Goal: Transaction & Acquisition: Purchase product/service

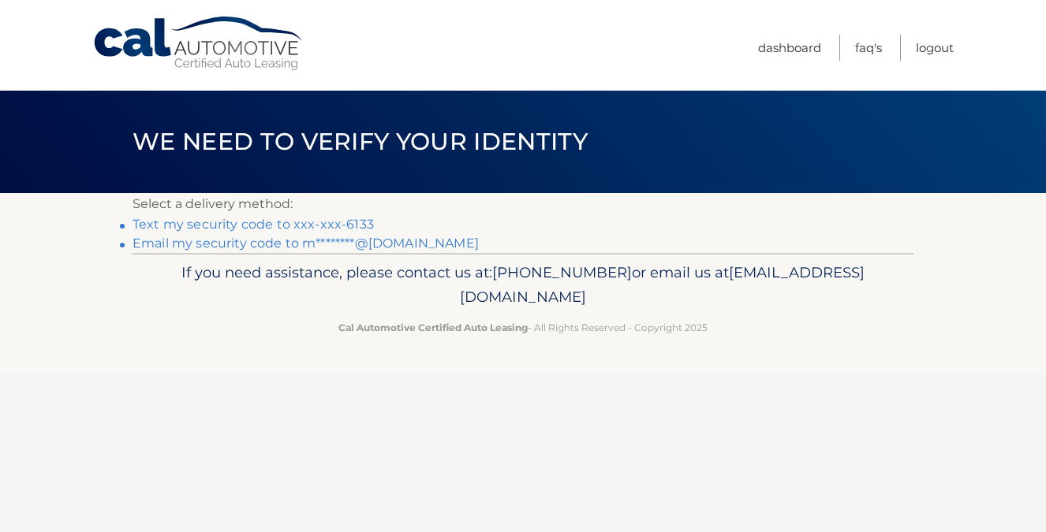
click at [355, 225] on link "Text my security code to xxx-xxx-6133" at bounding box center [253, 224] width 241 height 15
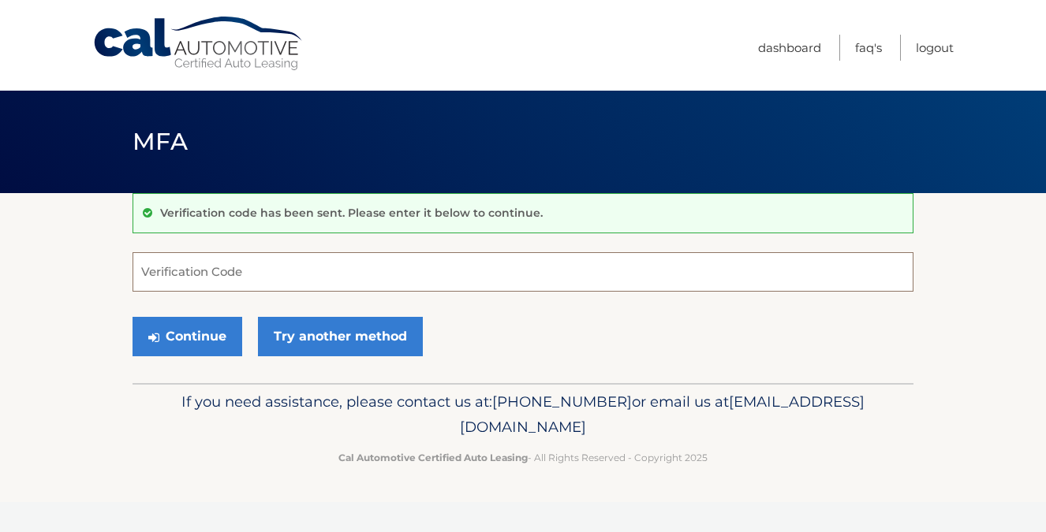
click at [359, 266] on input "Verification Code" at bounding box center [523, 271] width 781 height 39
type input "168117"
click at [199, 346] on button "Continue" at bounding box center [188, 336] width 110 height 39
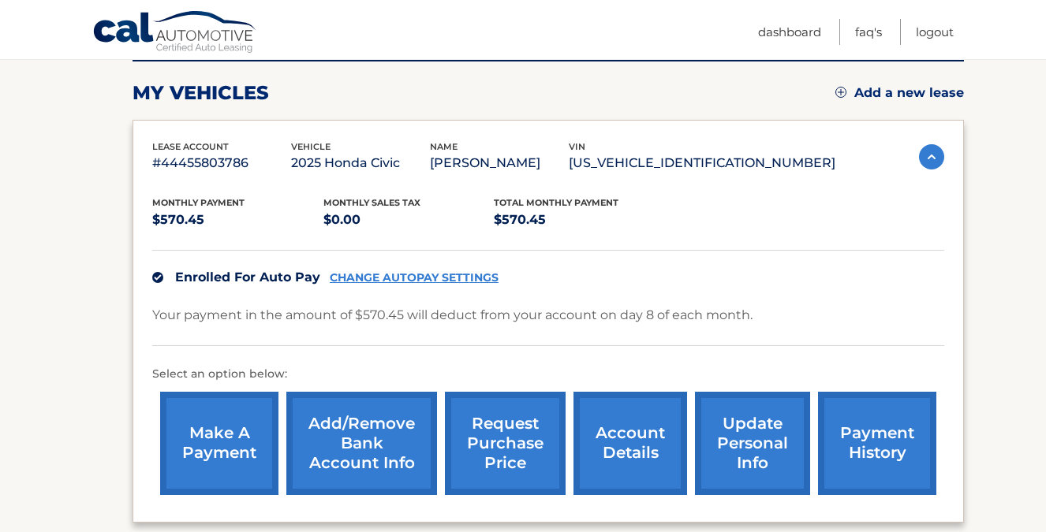
scroll to position [209, 0]
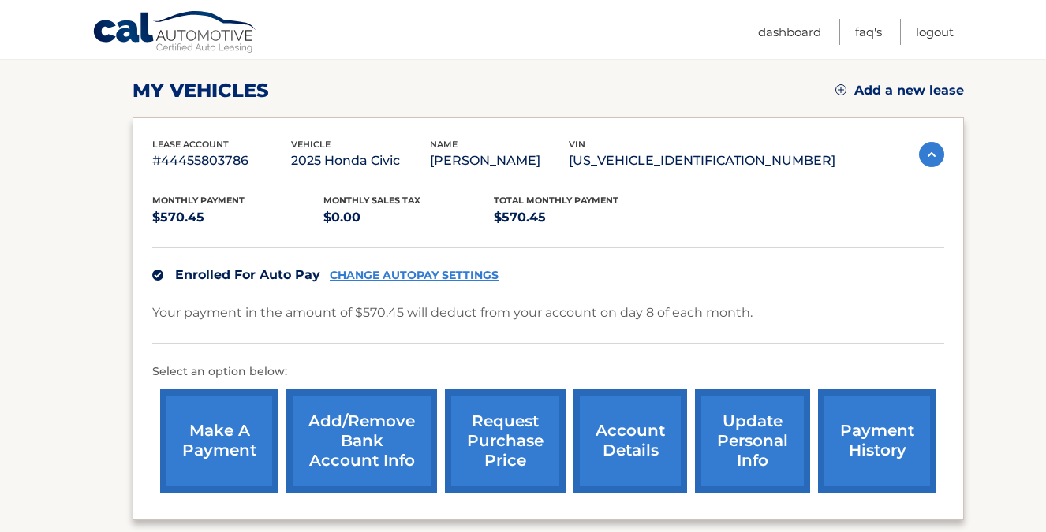
click at [215, 468] on link "make a payment" at bounding box center [219, 441] width 118 height 103
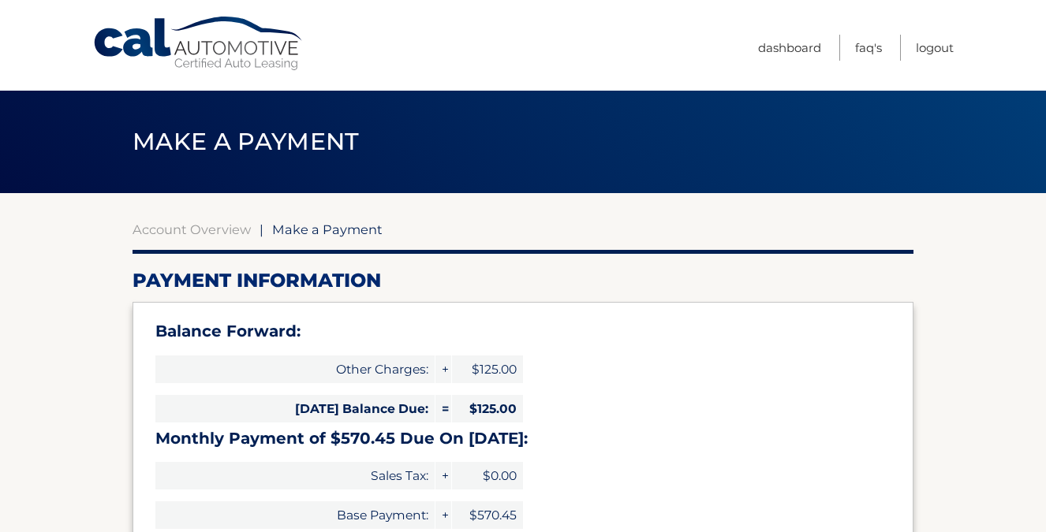
select select "MmEwMzM0YWQtNDM1MS00MmFhLWIwMDAtNDVhYzkxNDY0NGRh"
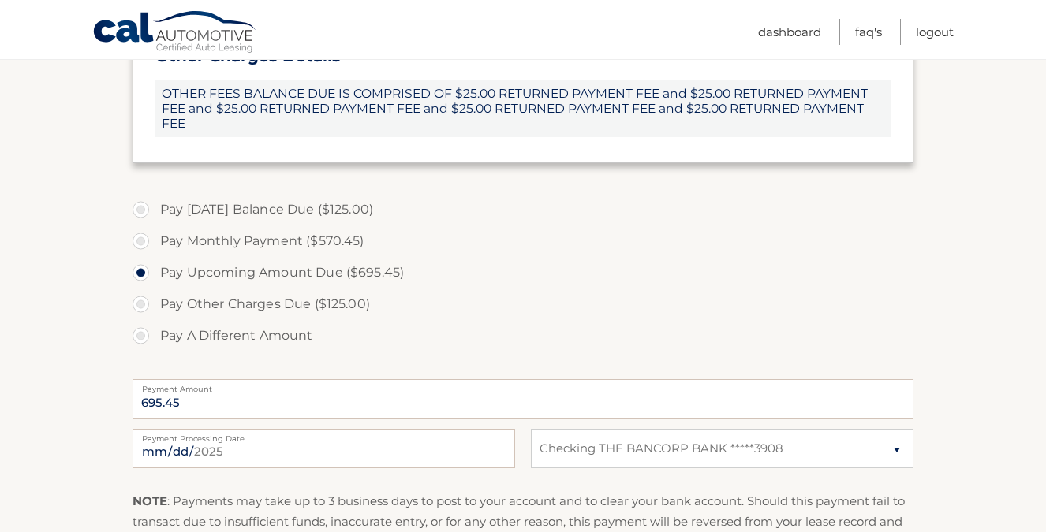
scroll to position [547, 0]
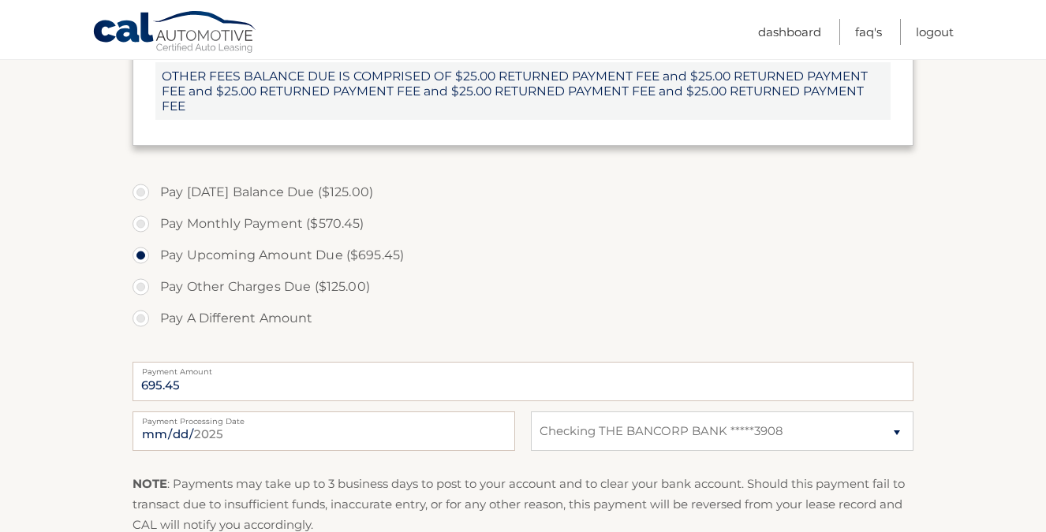
click at [245, 226] on label "Pay Monthly Payment ($570.45)" at bounding box center [523, 224] width 781 height 32
click at [155, 226] on input "Pay Monthly Payment ($570.45)" at bounding box center [147, 220] width 16 height 25
radio input "true"
type input "570.45"
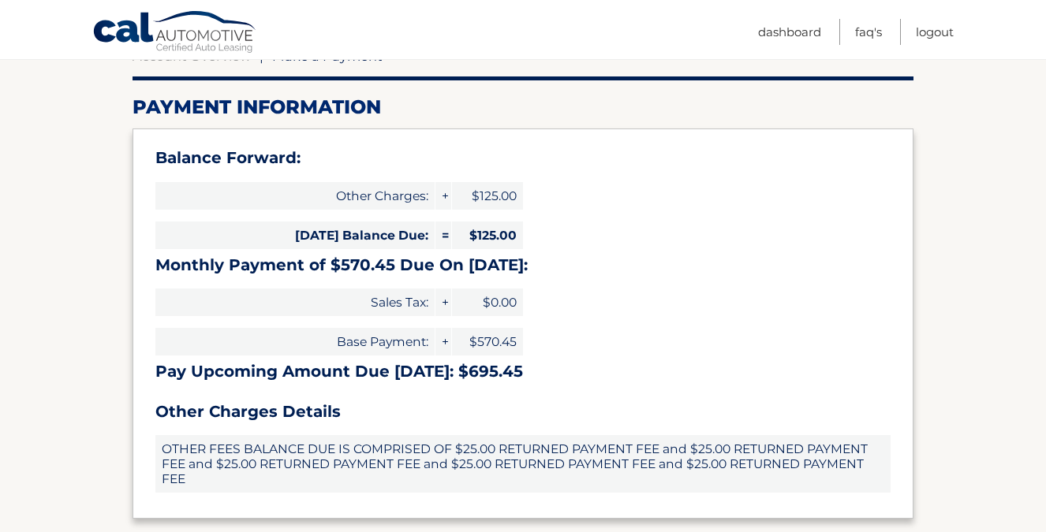
scroll to position [167, 0]
